Goal: Task Accomplishment & Management: Manage account settings

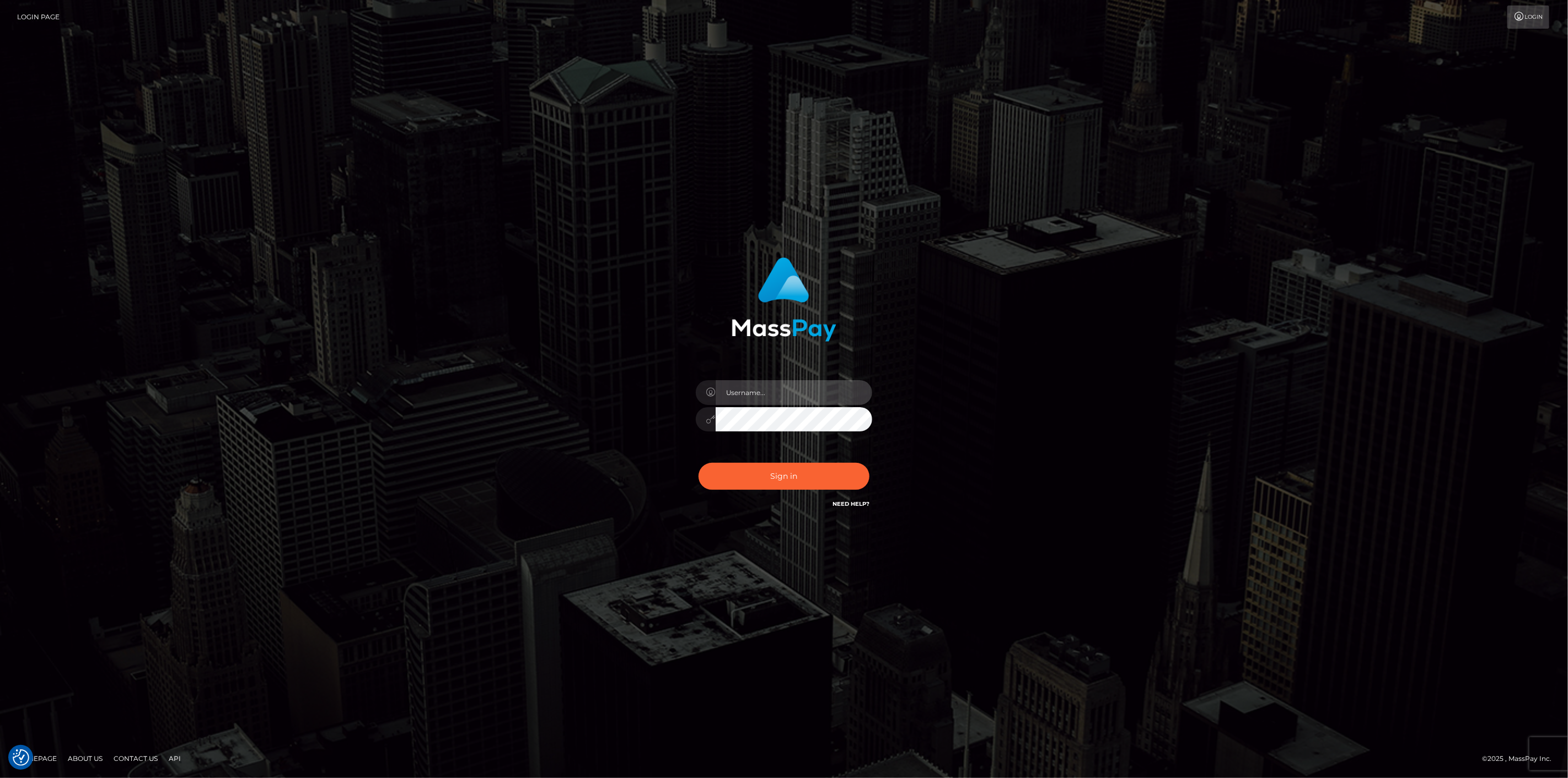
type input "scott.cm"
click at [724, 487] on button "Sign in" at bounding box center [784, 476] width 171 height 27
type input "scott.cm"
click at [746, 478] on button "Sign in" at bounding box center [784, 476] width 171 height 27
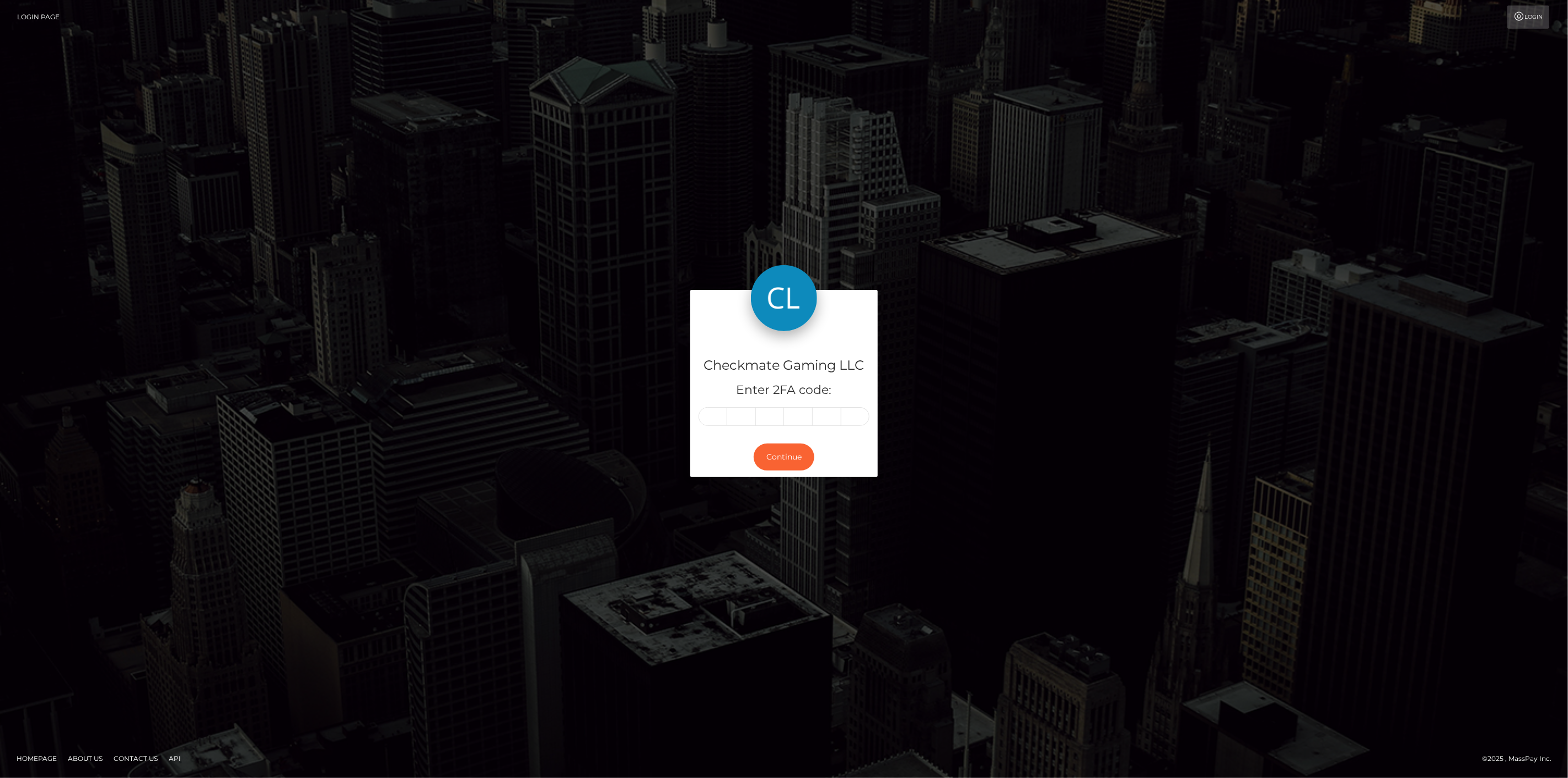
click at [716, 416] on input "text" at bounding box center [713, 416] width 28 height 19
type input "0"
type input "9"
type input "2"
type input "3"
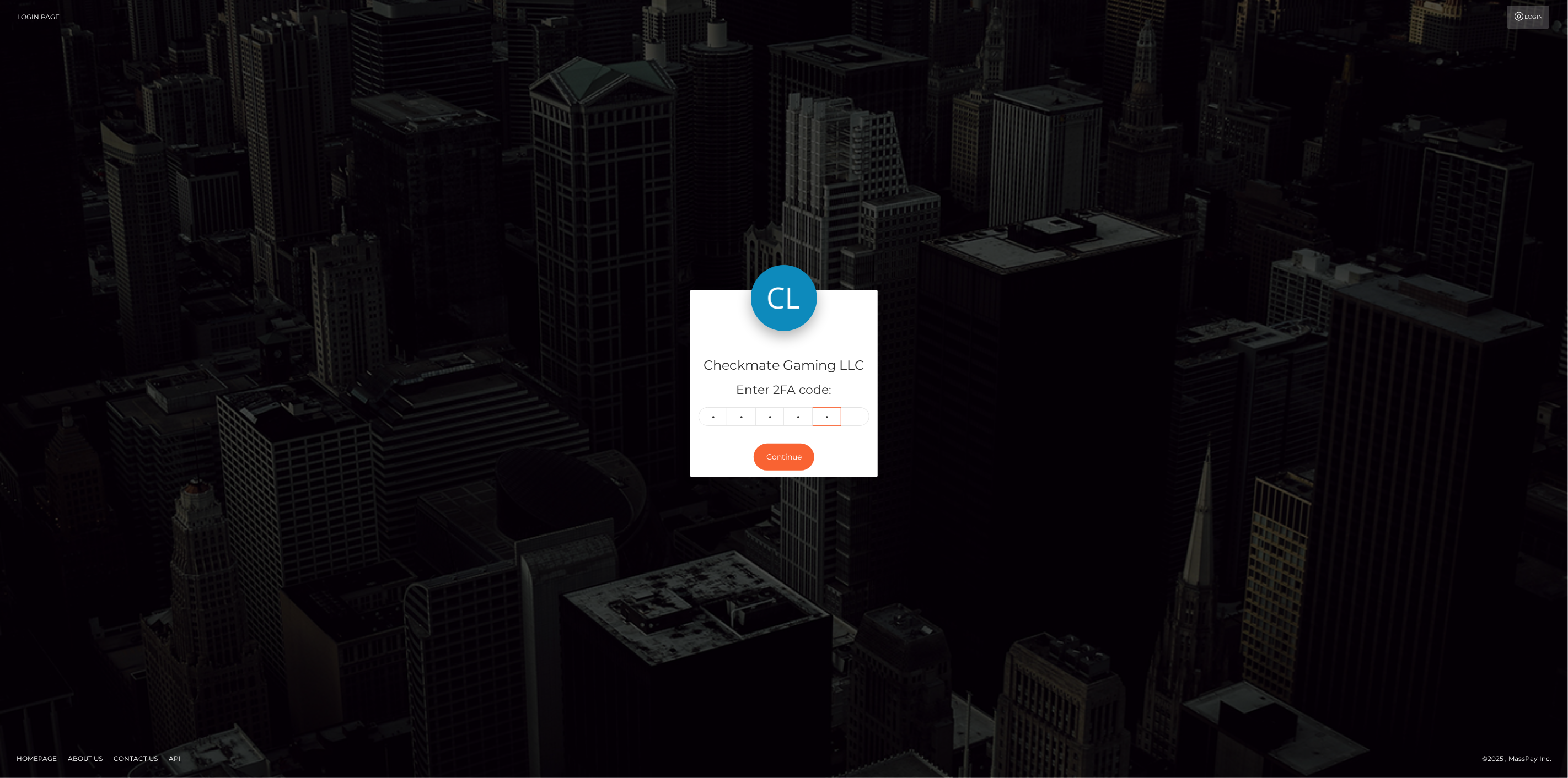
type input "2"
type input "3"
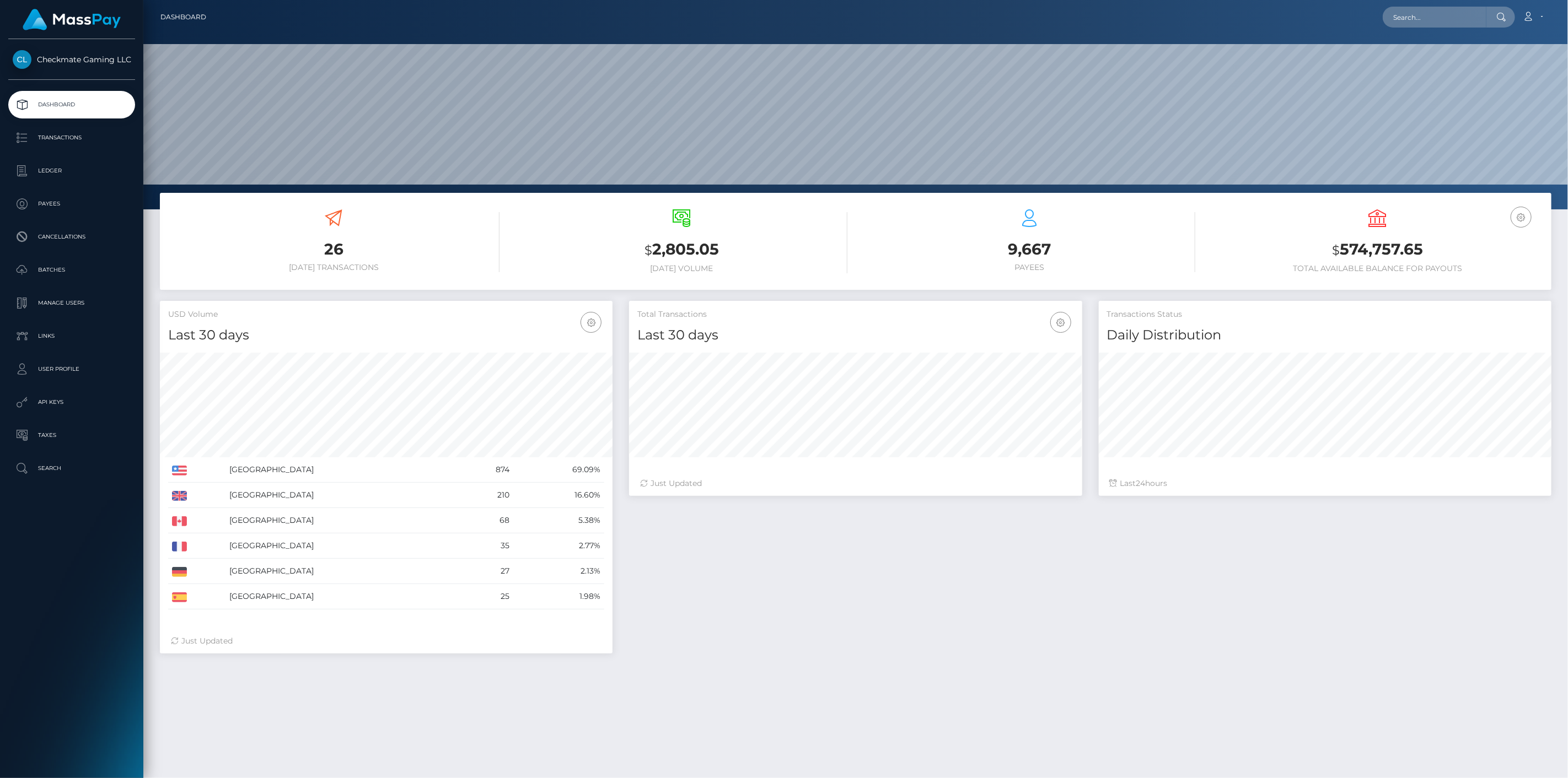
scroll to position [209, 1425]
click at [89, 210] on p "Payees" at bounding box center [72, 204] width 118 height 16
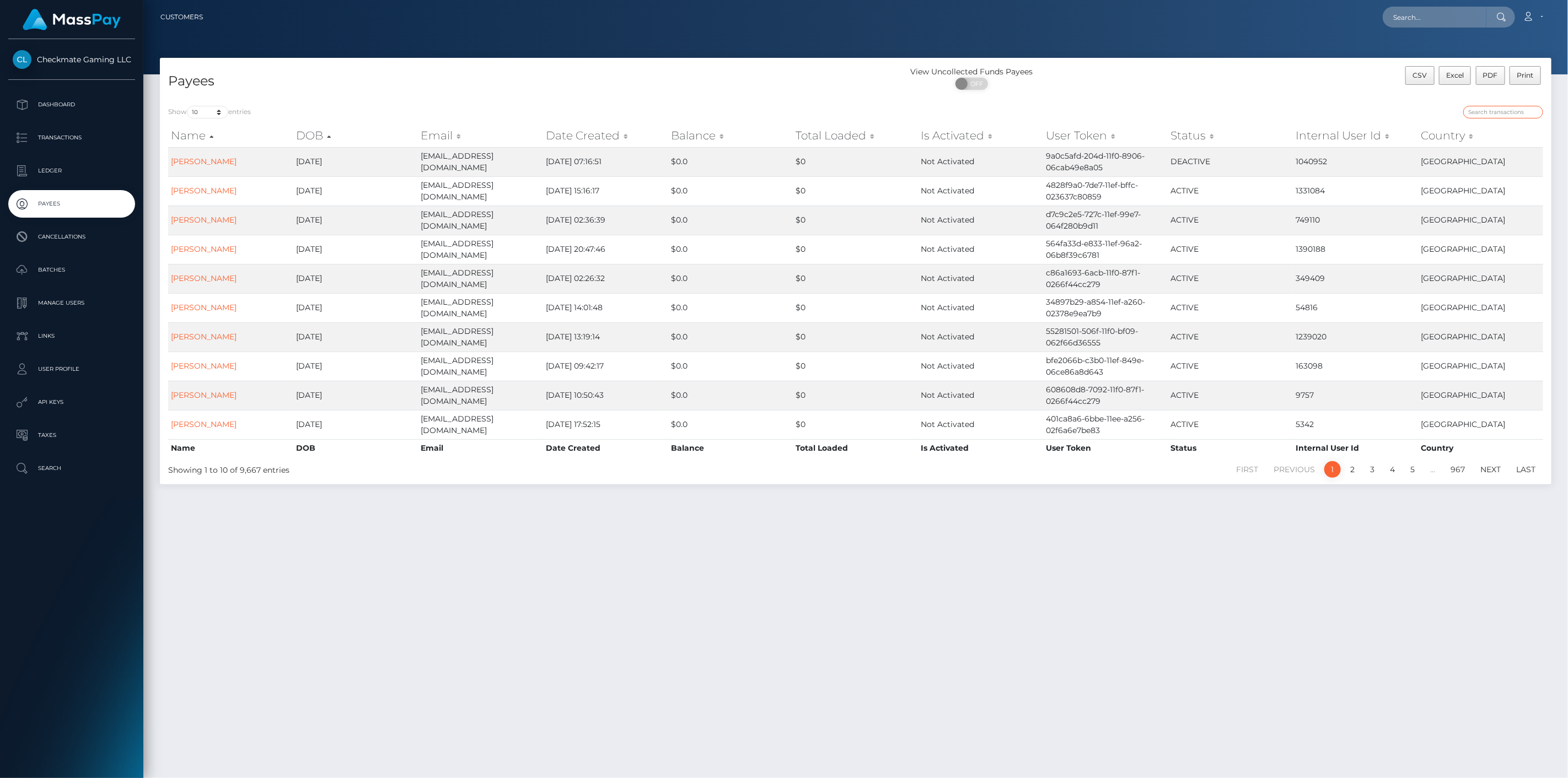
click at [1509, 112] on input "search" at bounding box center [1502, 112] width 80 height 13
paste input "45887"
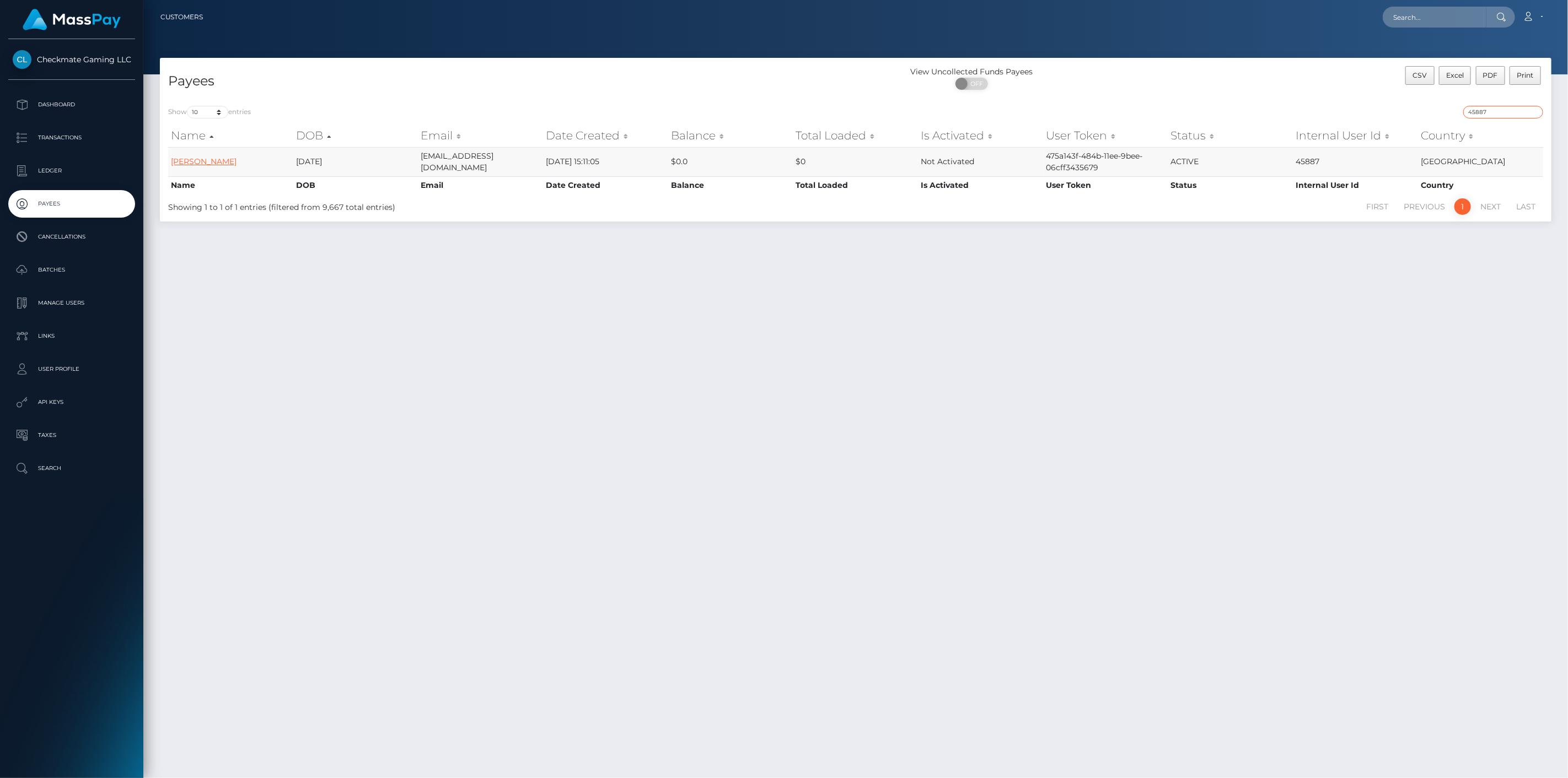
type input "45887"
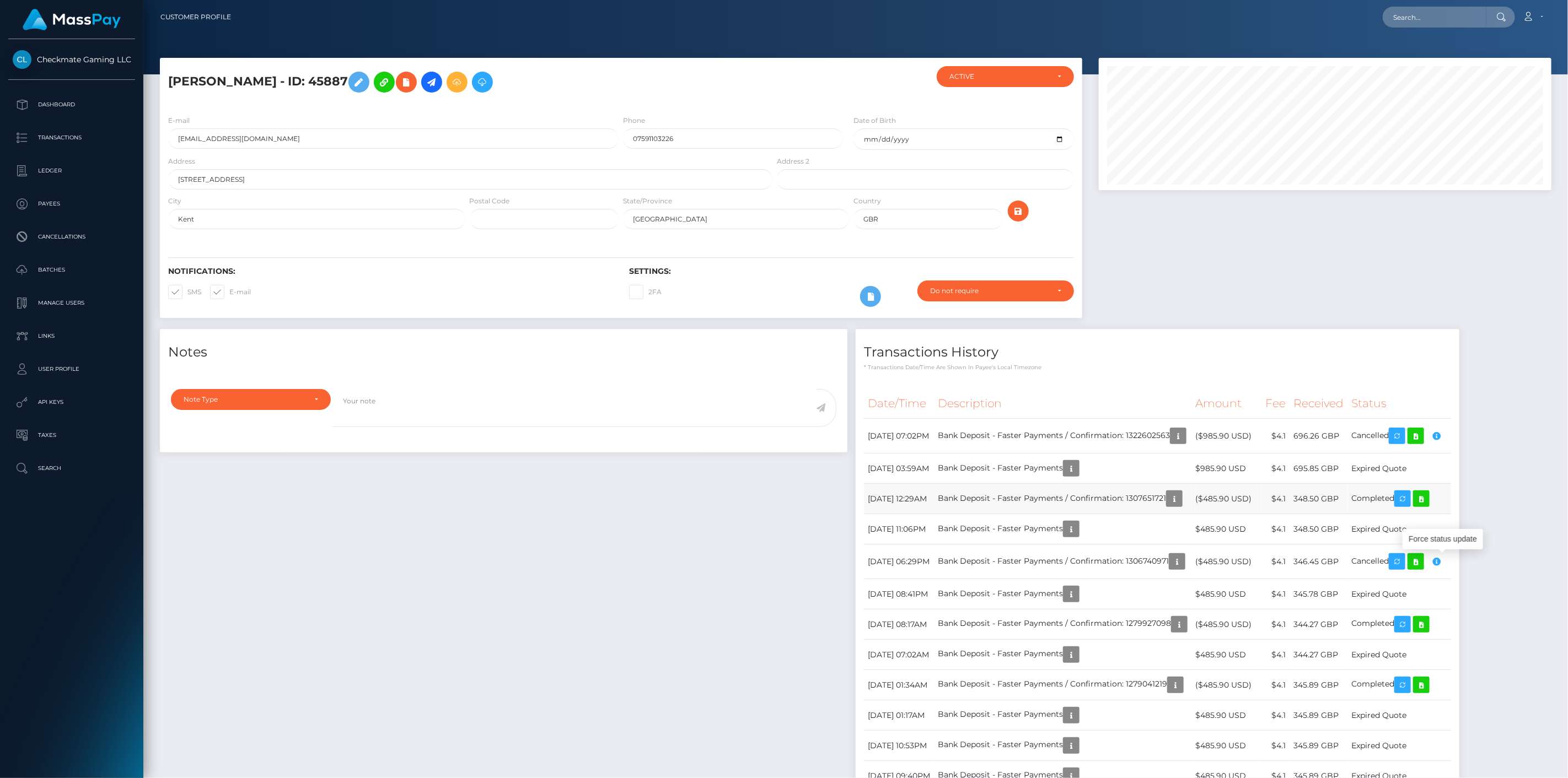
scroll to position [133, 453]
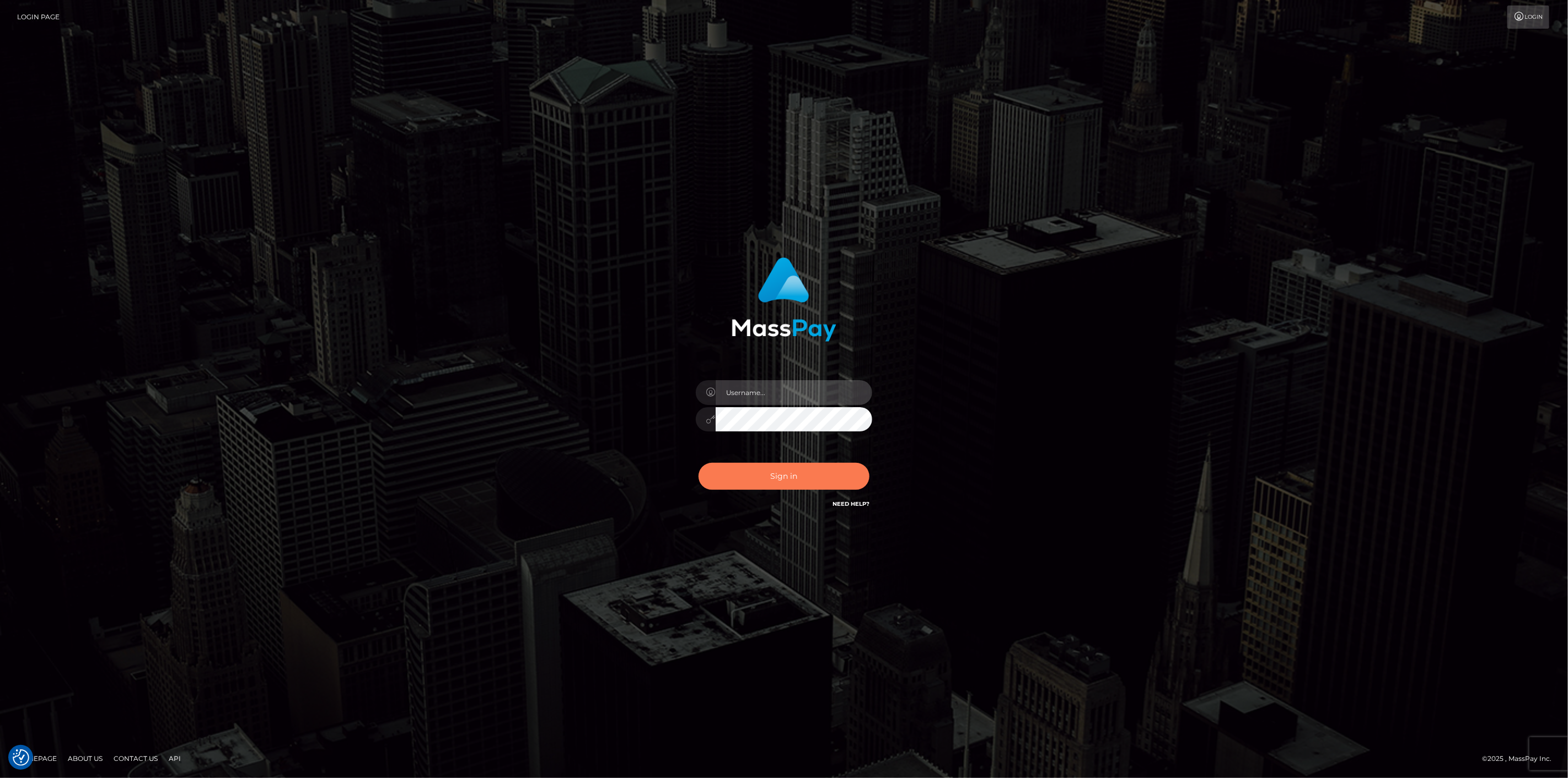
type input "[DOMAIN_NAME]"
click at [783, 482] on button "Sign in" at bounding box center [784, 476] width 171 height 27
type input "scott.cm"
click at [737, 470] on button "Sign in" at bounding box center [784, 476] width 171 height 27
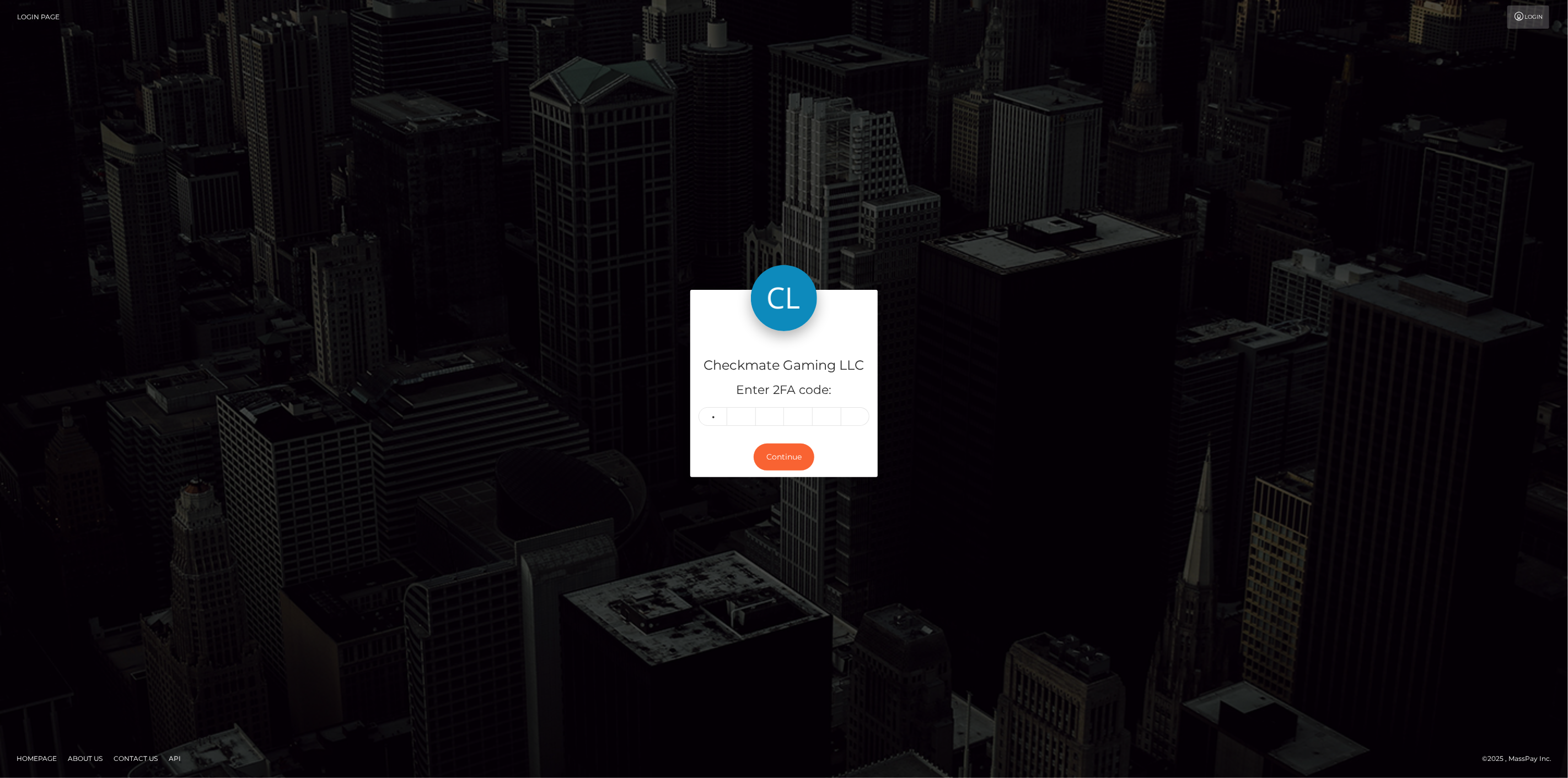
type input "2"
type input "4"
type input "8"
type input "5"
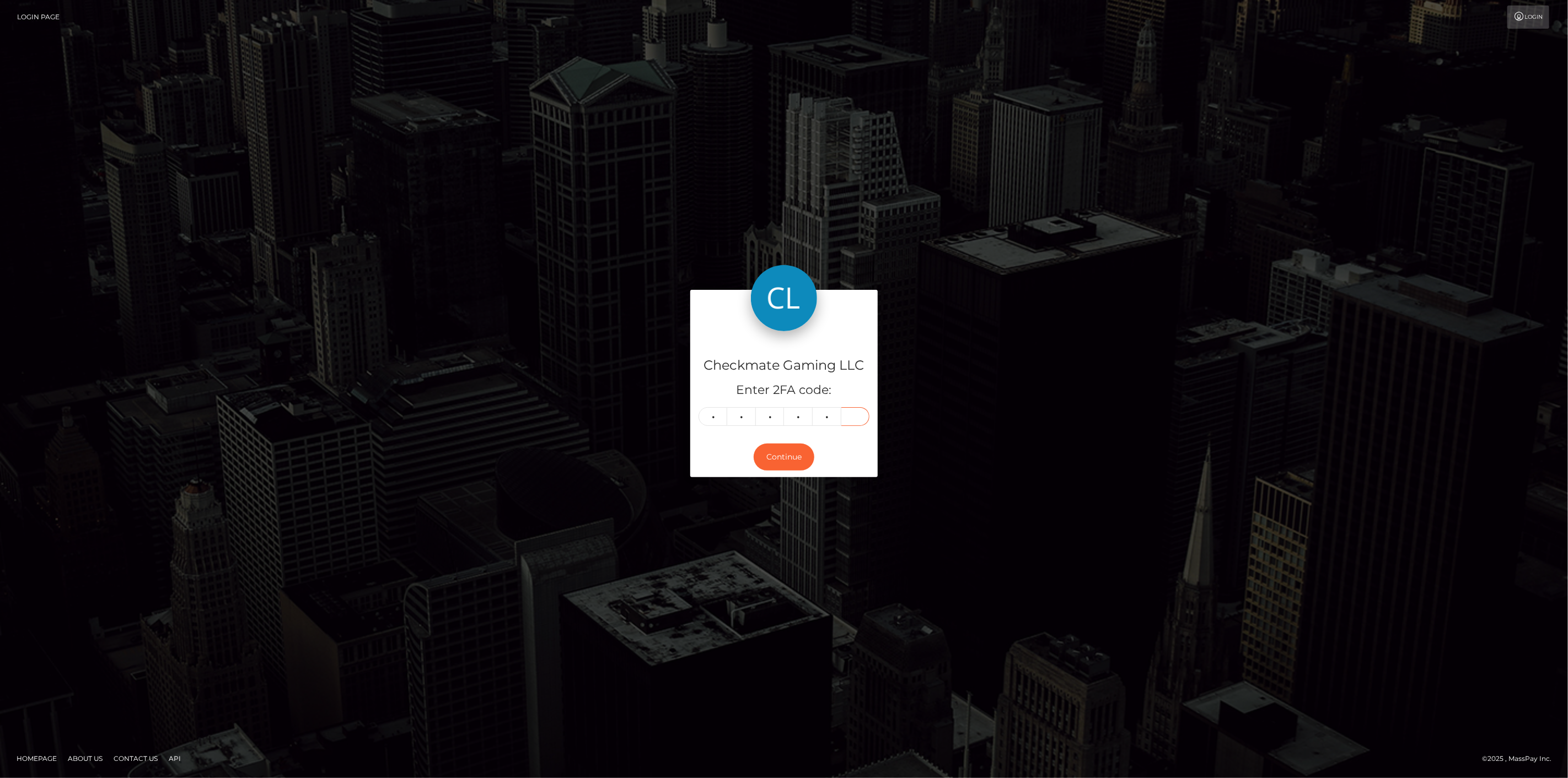
type input "2"
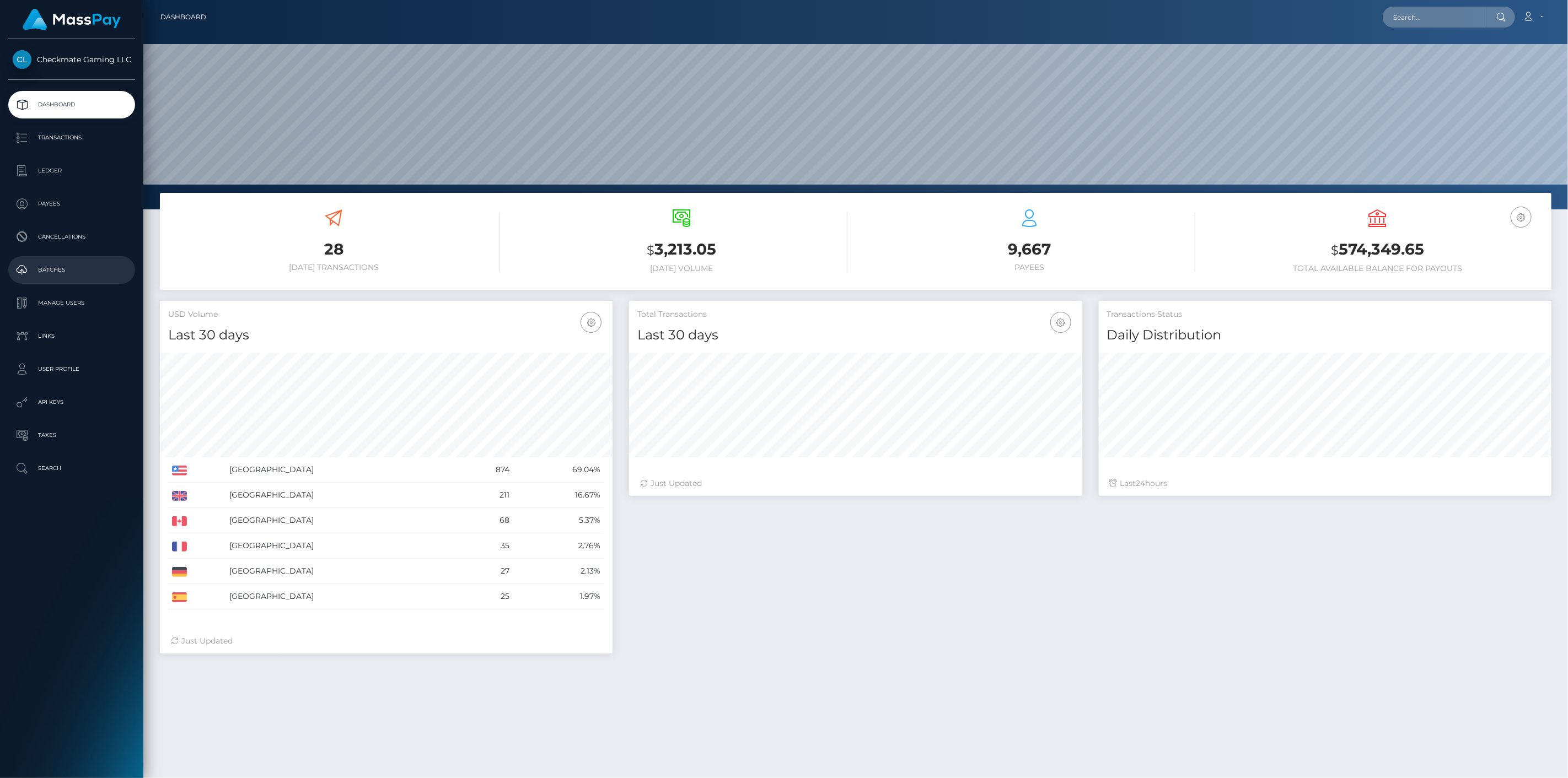
scroll to position [195, 453]
click at [56, 205] on p "Payees" at bounding box center [72, 204] width 118 height 16
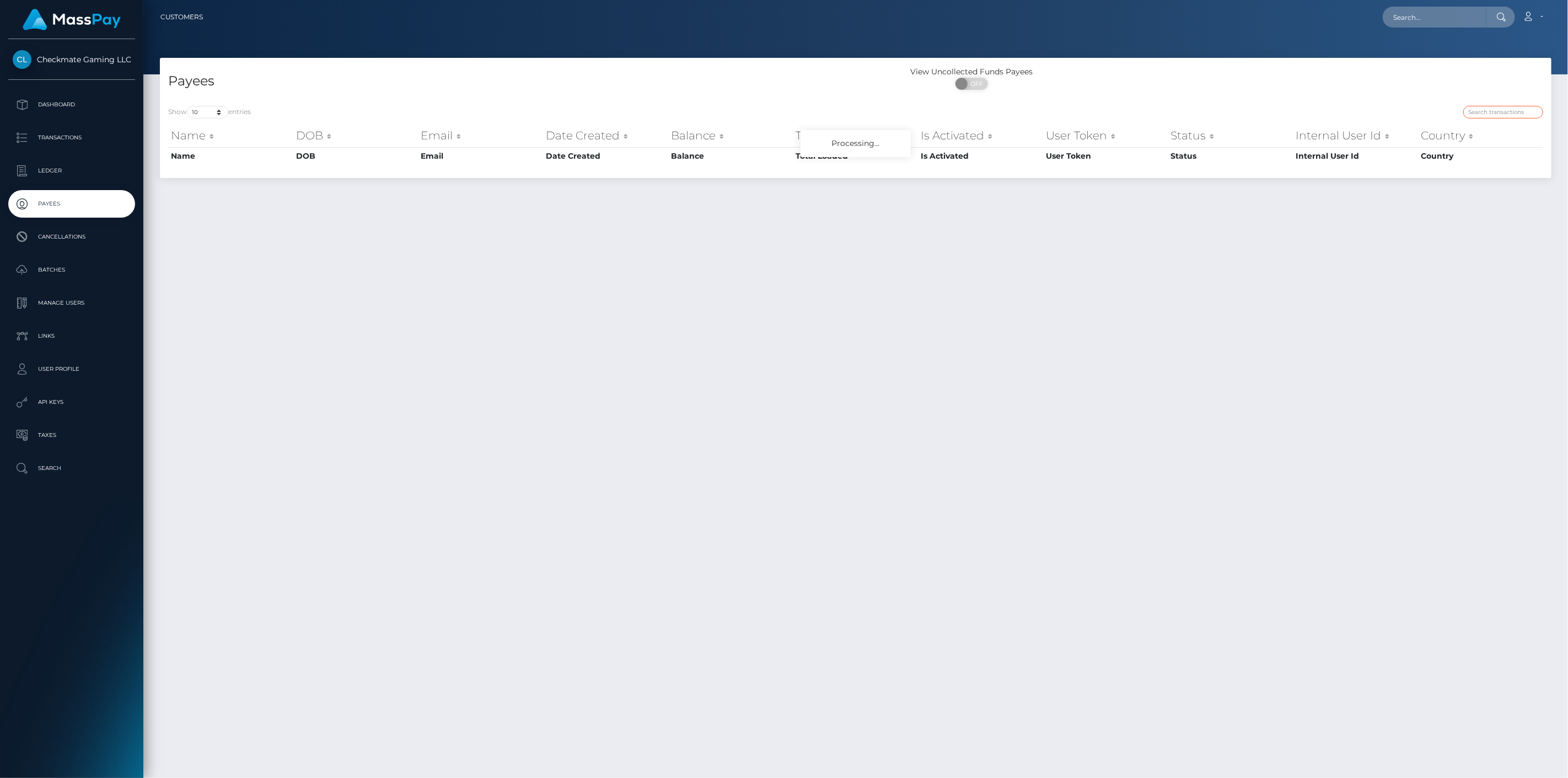
click at [1507, 107] on input "search" at bounding box center [1502, 112] width 80 height 13
paste input "45887"
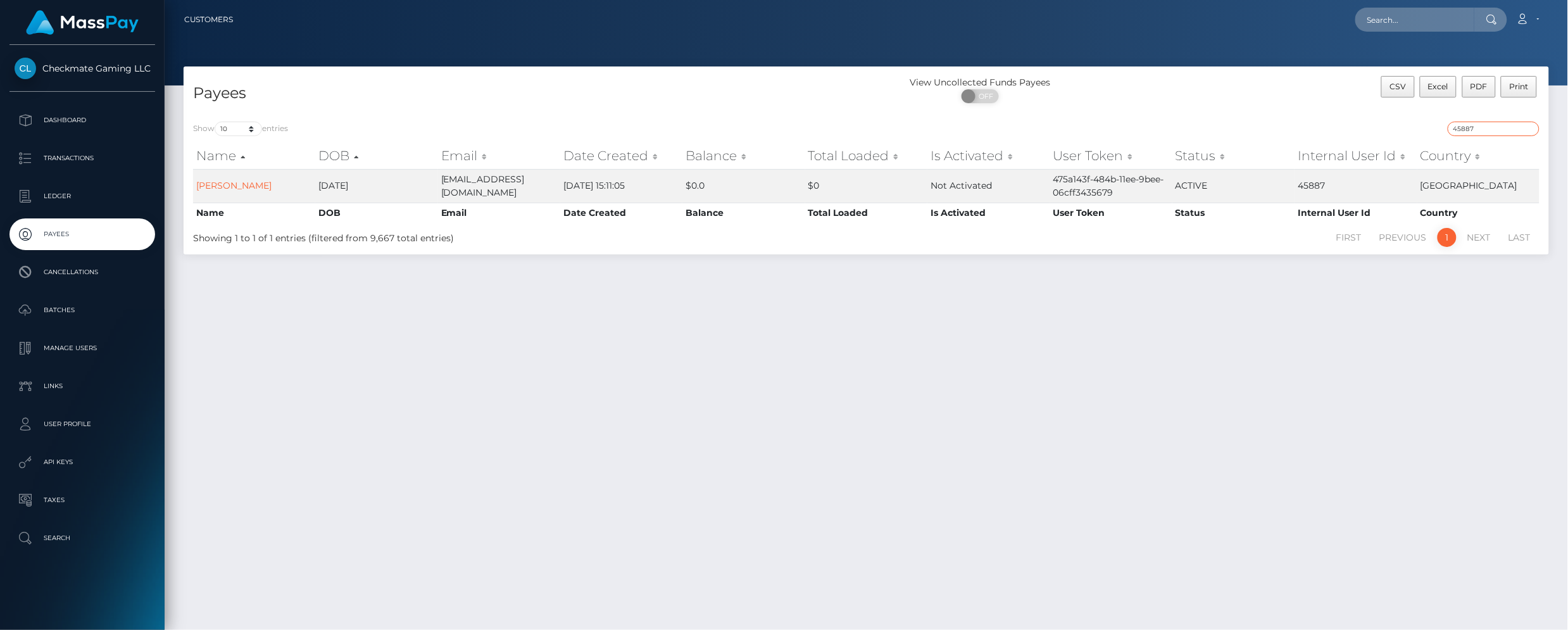
drag, startPoint x: 1492, startPoint y: 129, endPoint x: 1404, endPoint y: 135, distance: 88.2
click at [1417, 128] on div "45887" at bounding box center [1208, 130] width 664 height 18
paste input "1416854"
type input "1416854"
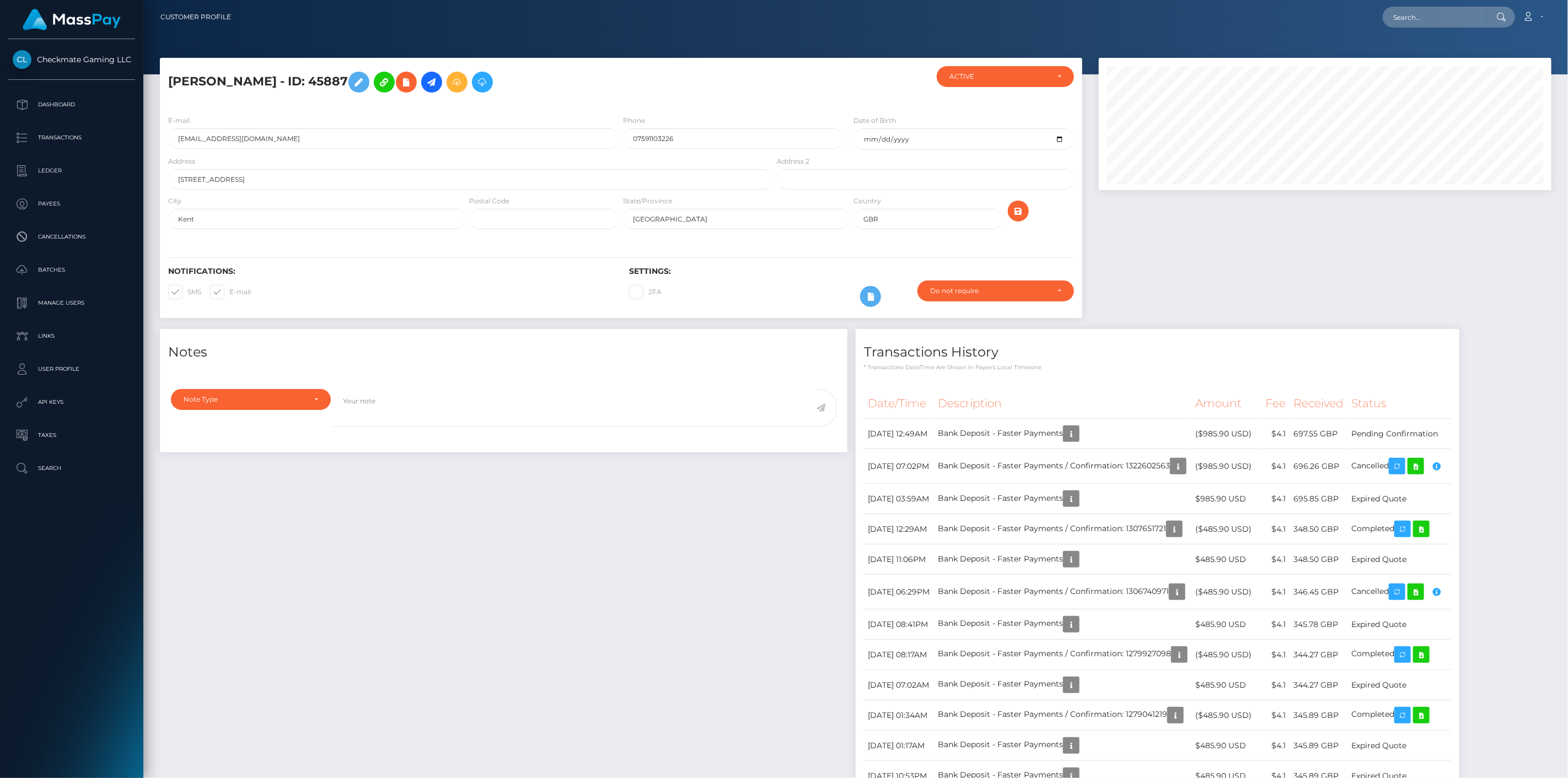
scroll to position [133, 453]
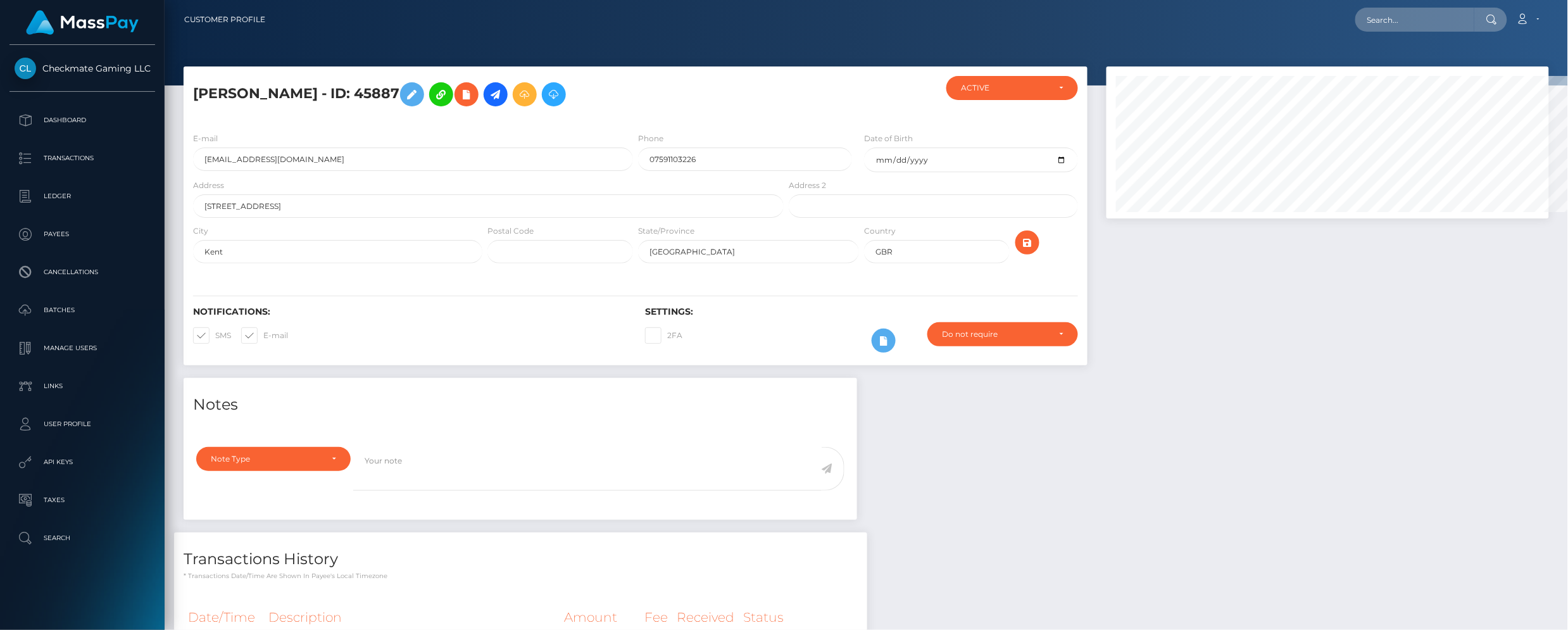
scroll to position [633403, 632705]
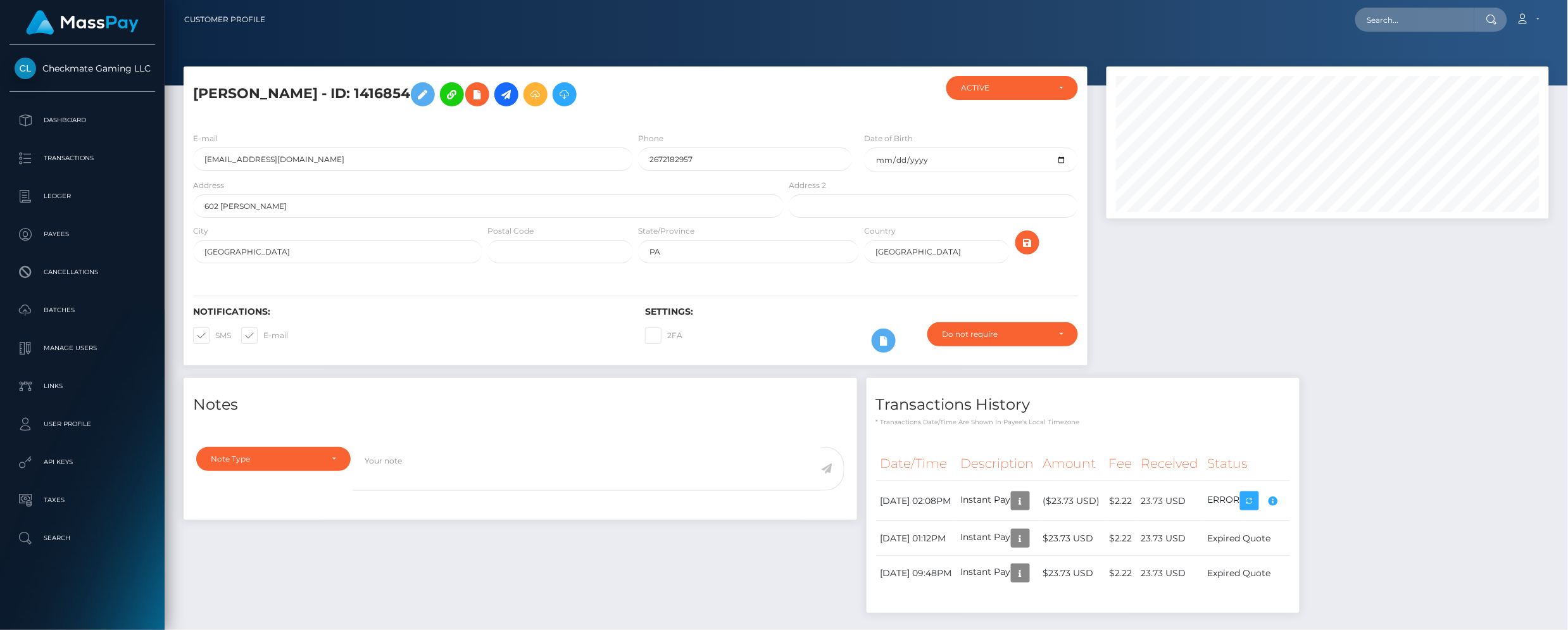
scroll to position [152, 443]
